Goal: Task Accomplishment & Management: Manage account settings

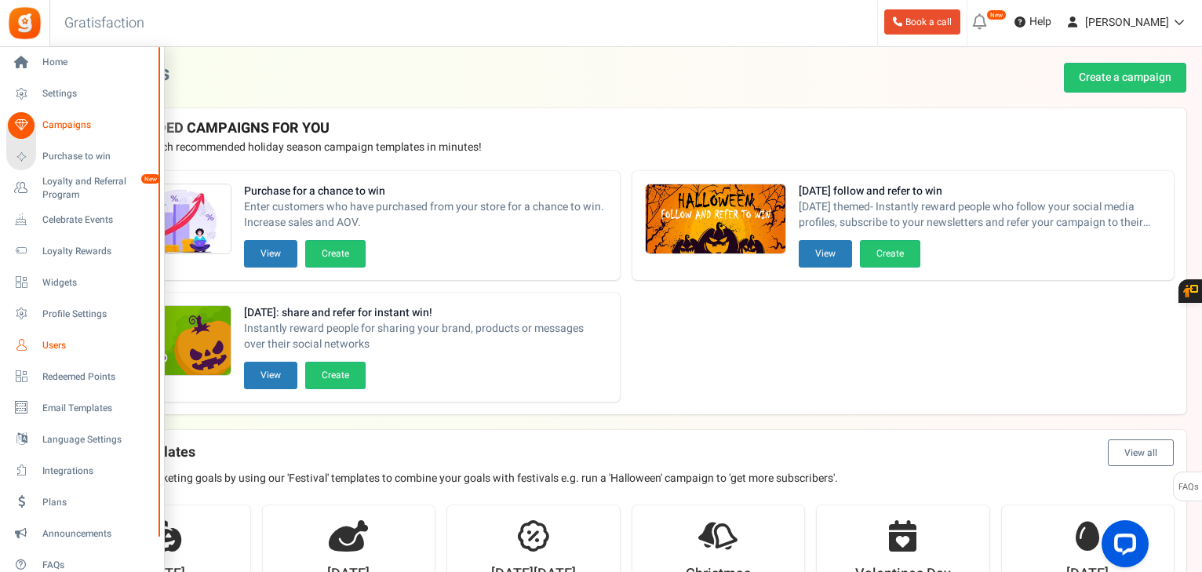
click at [50, 343] on span "Users" at bounding box center [97, 345] width 110 height 13
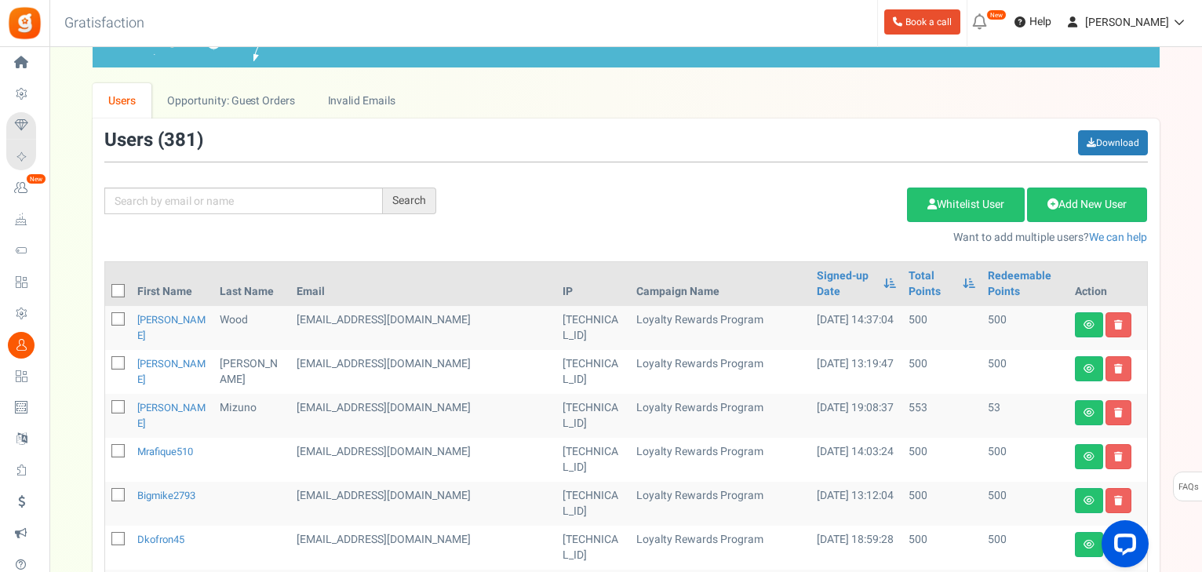
scroll to position [126, 0]
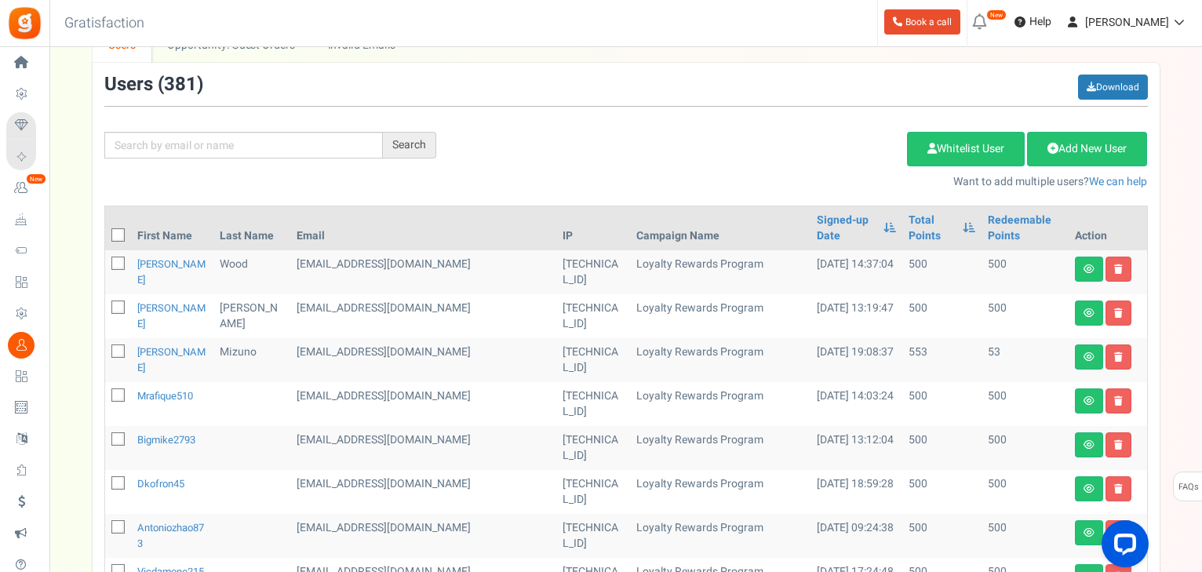
click at [119, 303] on icon at bounding box center [119, 308] width 10 height 10
click at [106, 304] on input "checkbox" at bounding box center [101, 309] width 10 height 10
checkbox input "true"
click at [826, 156] on link "Delete Selected Users" at bounding box center [828, 149] width 153 height 35
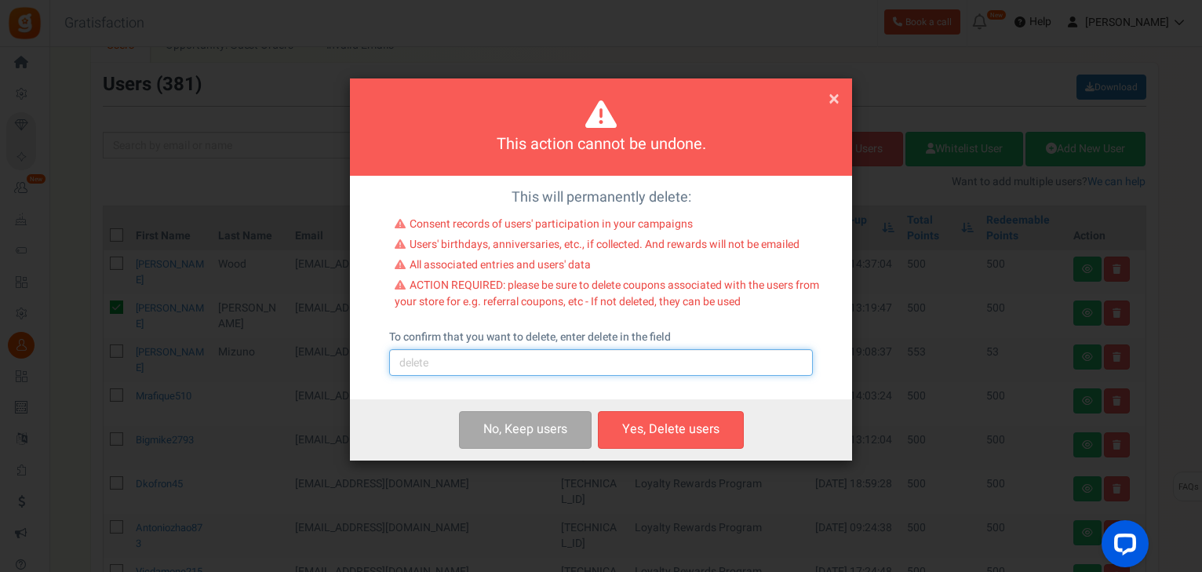
click at [521, 356] on input "text" at bounding box center [601, 362] width 424 height 27
type input "delete"
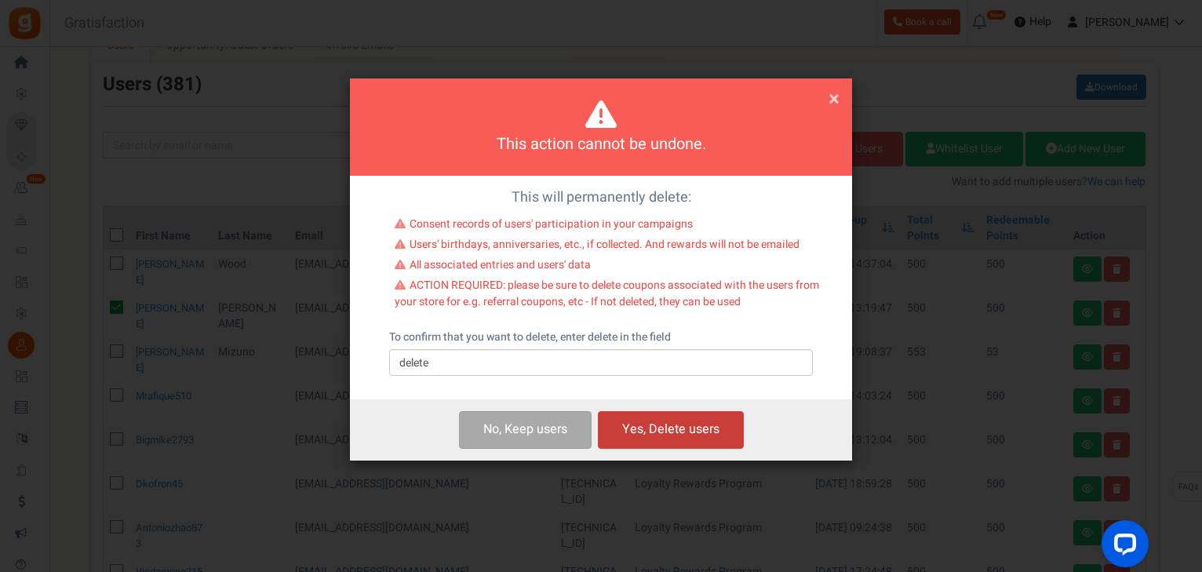
click at [660, 443] on button "Yes, Delete users" at bounding box center [671, 429] width 146 height 37
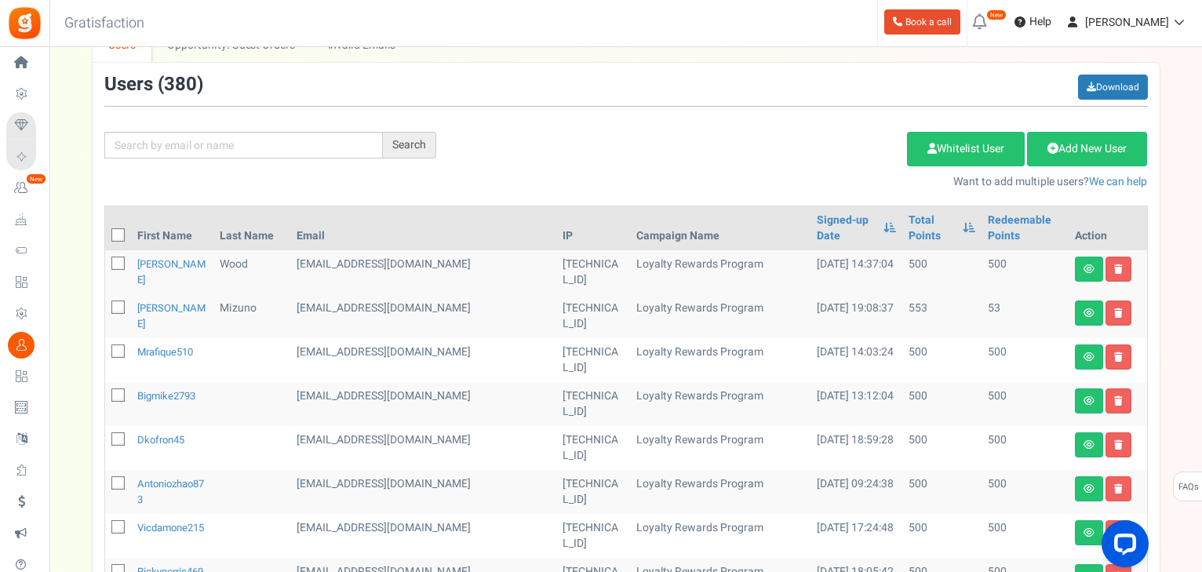
click at [118, 435] on icon at bounding box center [119, 440] width 10 height 10
click at [106, 436] on input "checkbox" at bounding box center [101, 441] width 10 height 10
checkbox input "true"
click at [114, 391] on icon at bounding box center [119, 396] width 10 height 10
click at [106, 392] on input "checkbox" at bounding box center [101, 397] width 10 height 10
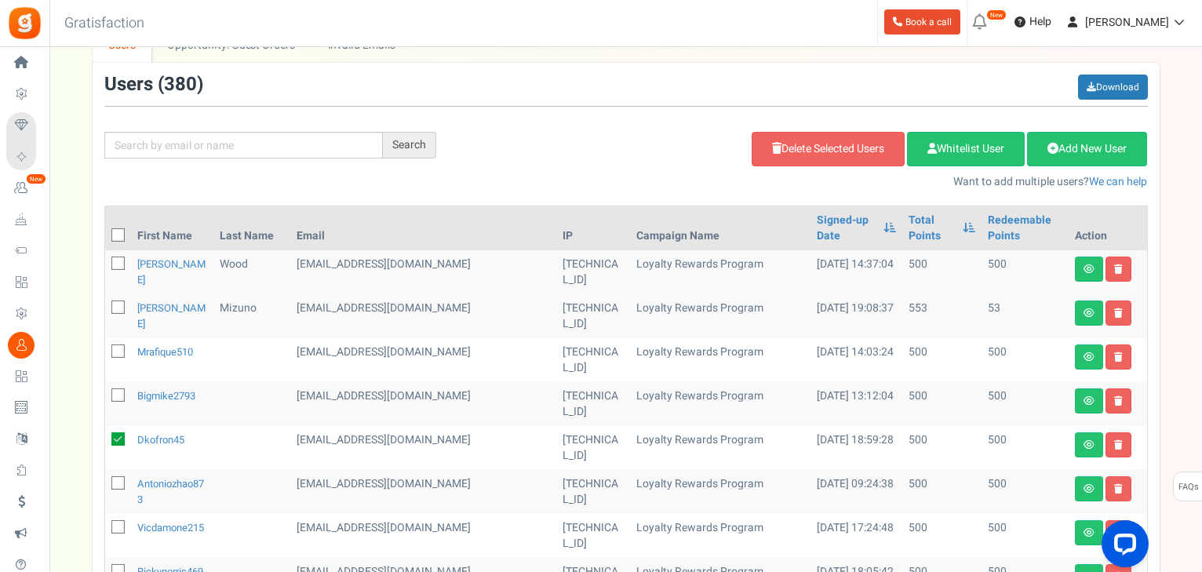
checkbox input "true"
click at [122, 347] on icon at bounding box center [119, 352] width 10 height 10
click at [106, 348] on input "checkbox" at bounding box center [101, 353] width 10 height 10
checkbox input "true"
click at [115, 523] on icon at bounding box center [119, 528] width 10 height 10
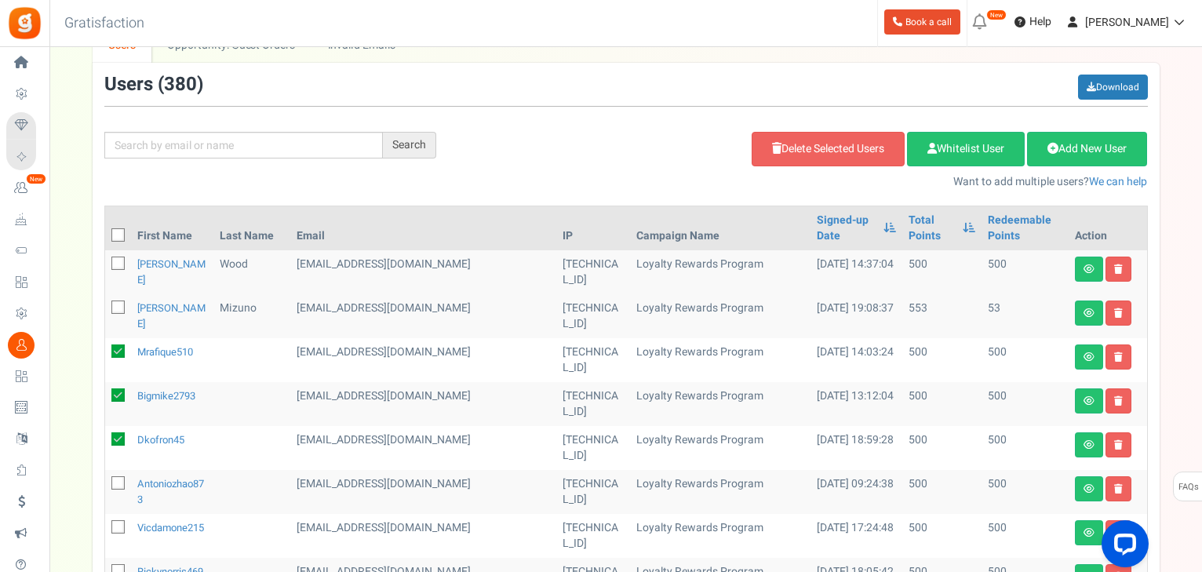
click at [106, 523] on input "checkbox" at bounding box center [101, 528] width 10 height 10
checkbox input "true"
click at [116, 567] on icon at bounding box center [119, 572] width 10 height 10
click at [106, 567] on input "checkbox" at bounding box center [101, 572] width 10 height 10
checkbox input "true"
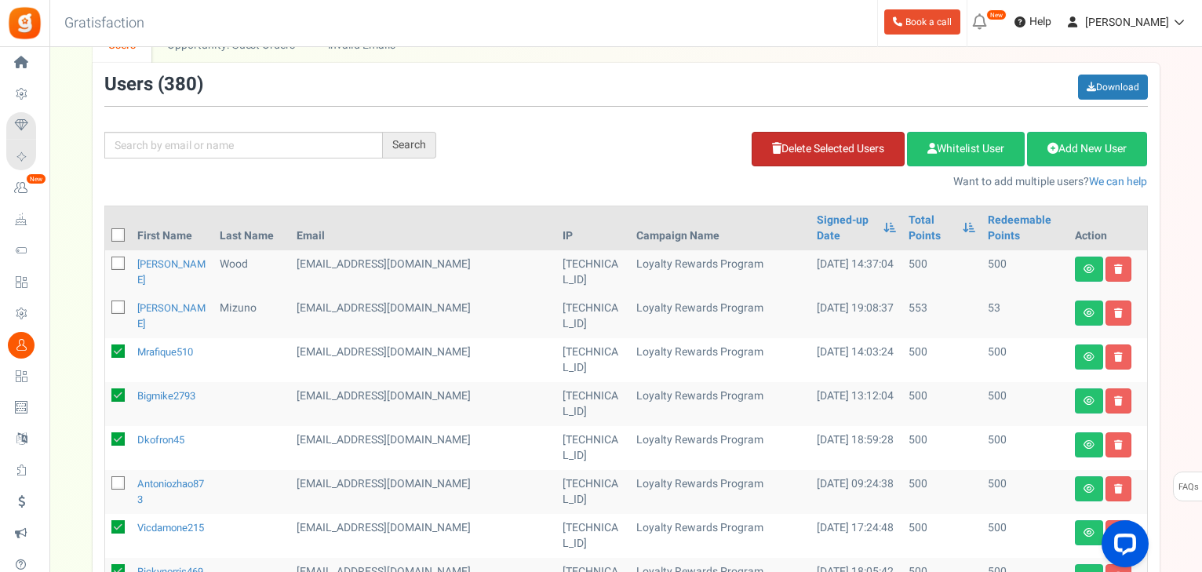
click at [796, 153] on link "Delete Selected Users" at bounding box center [828, 149] width 153 height 35
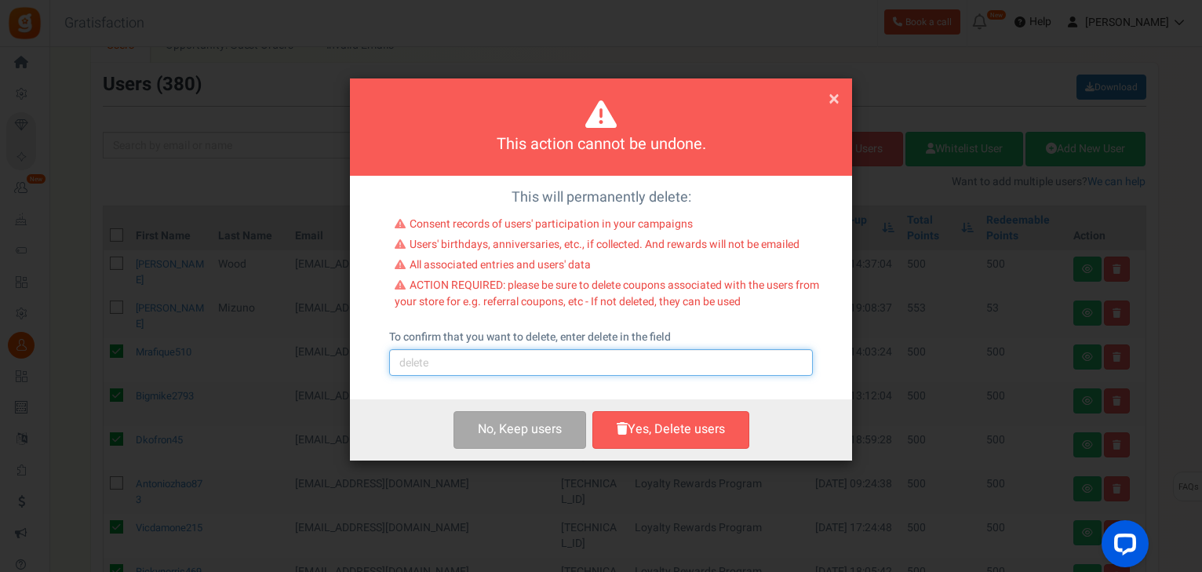
click at [518, 370] on input "text" at bounding box center [601, 362] width 424 height 27
type input "delete"
click at [665, 442] on button "Yes, Delete users" at bounding box center [670, 429] width 157 height 37
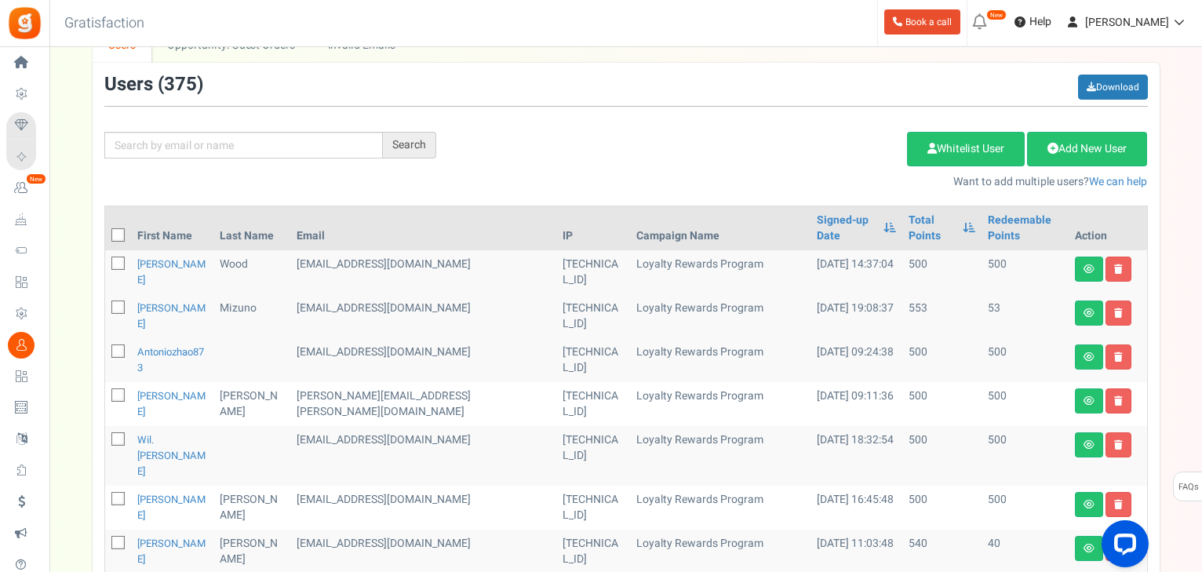
click at [119, 344] on span at bounding box center [117, 350] width 13 height 13
click at [106, 348] on input "checkbox" at bounding box center [101, 353] width 10 height 10
checkbox input "true"
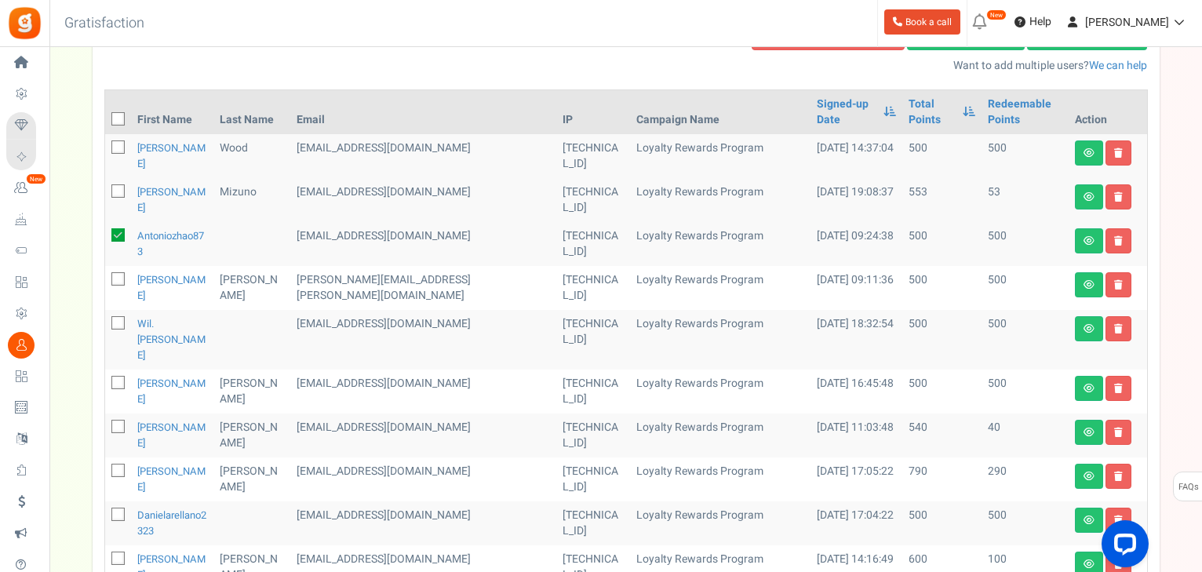
scroll to position [251, 0]
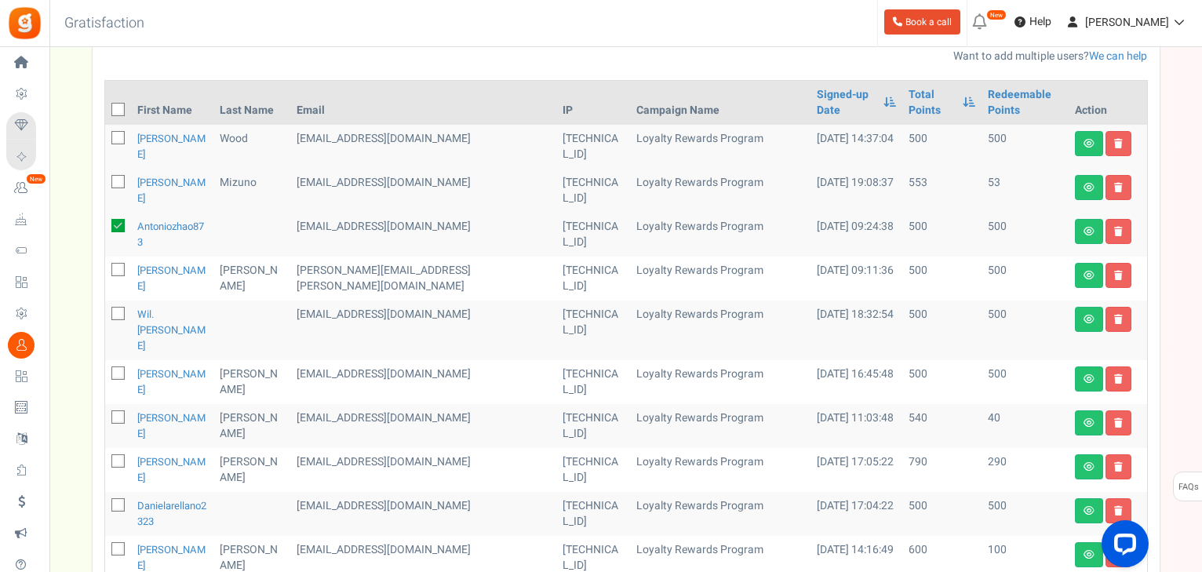
click at [122, 501] on icon at bounding box center [119, 506] width 10 height 10
click at [106, 501] on input "checkbox" at bounding box center [101, 506] width 10 height 10
click at [122, 498] on icon at bounding box center [117, 504] width 13 height 13
click at [106, 501] on input "checkbox" at bounding box center [101, 506] width 10 height 10
checkbox input "false"
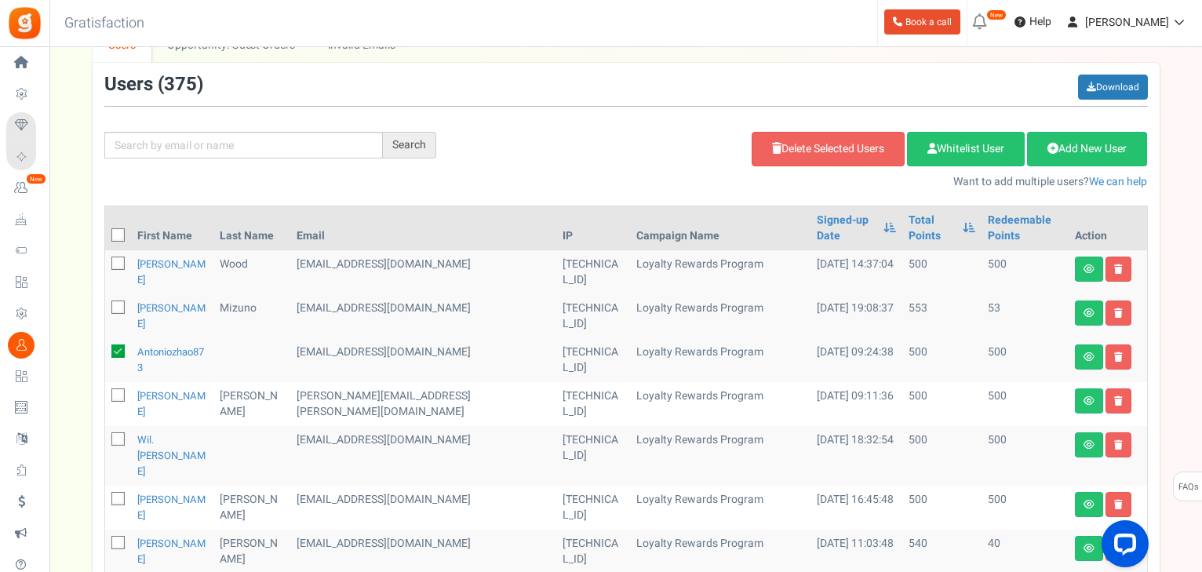
scroll to position [0, 0]
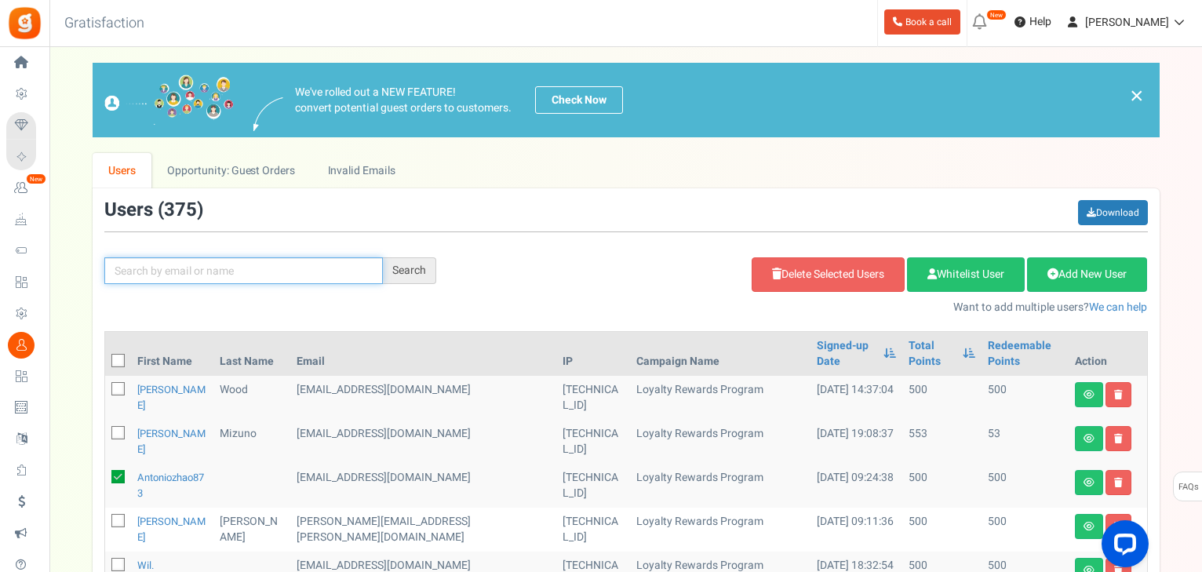
click at [277, 266] on input "text" at bounding box center [243, 270] width 279 height 27
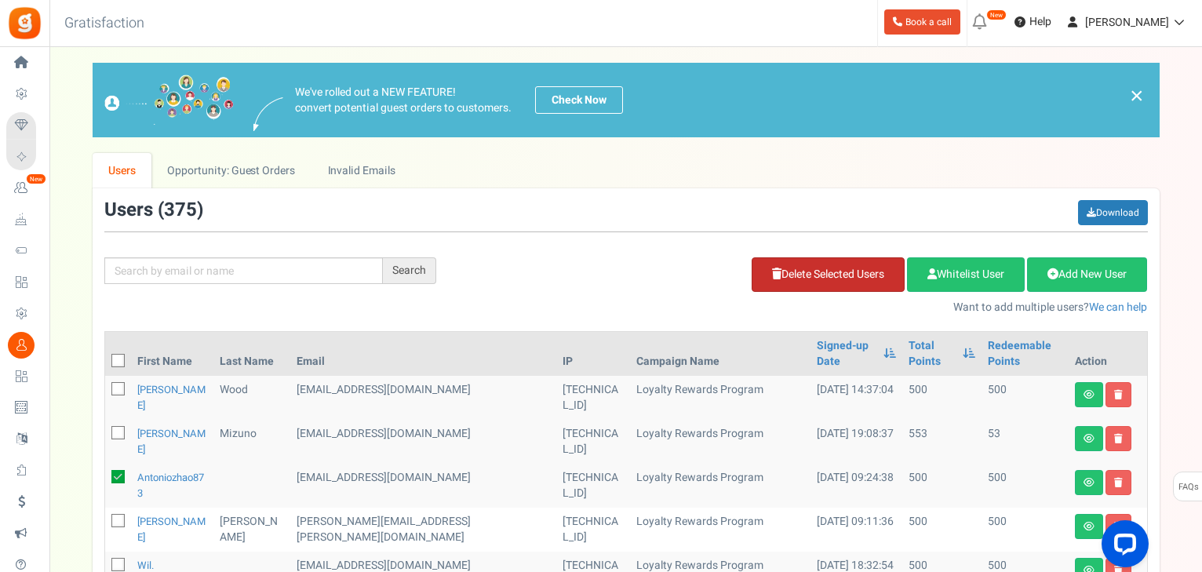
click at [807, 287] on link "Delete Selected Users" at bounding box center [828, 274] width 153 height 35
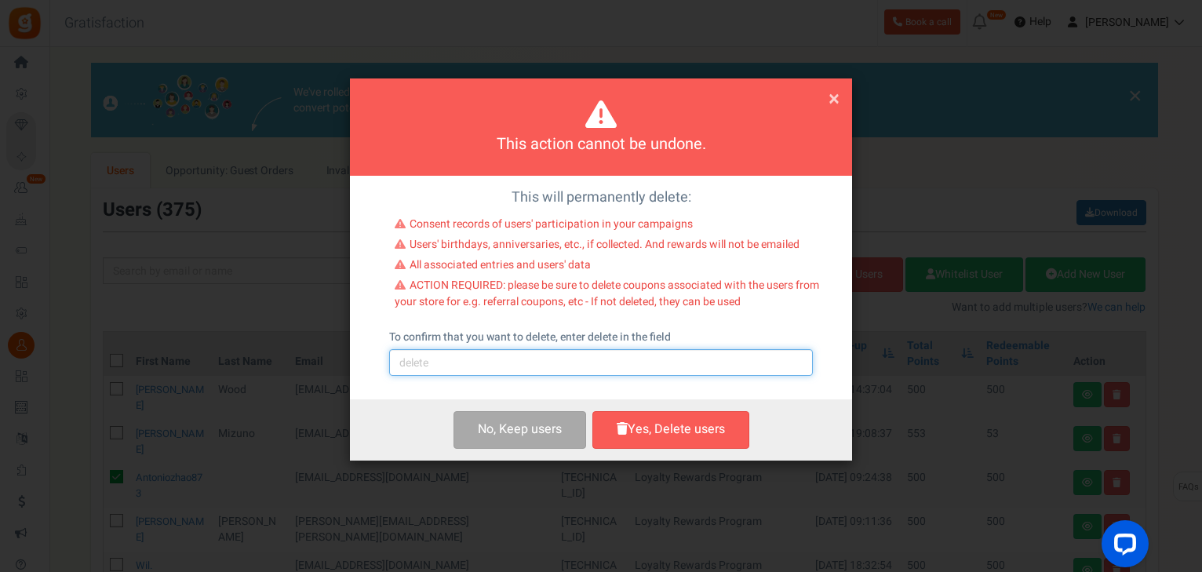
click at [512, 355] on input "text" at bounding box center [601, 362] width 424 height 27
type input "delete"
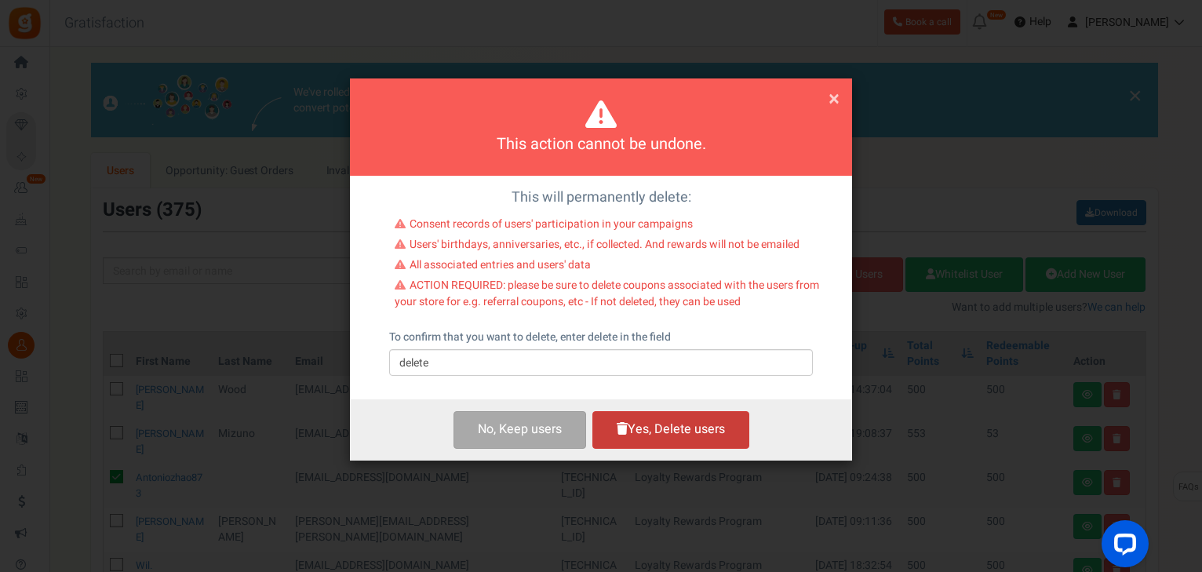
click at [691, 432] on button "Yes, Delete users" at bounding box center [670, 429] width 157 height 37
